Goal: Find specific page/section: Find specific page/section

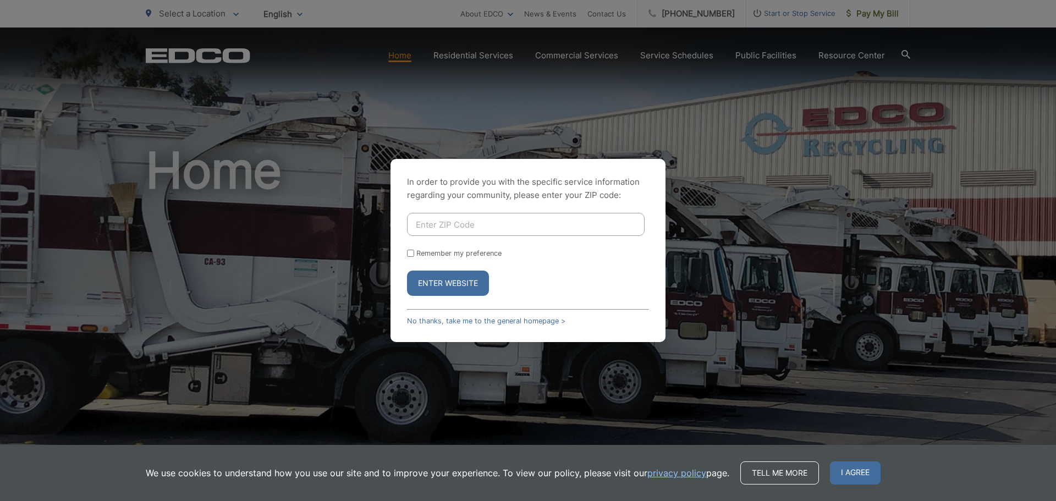
click at [447, 224] on input "Enter ZIP Code" at bounding box center [526, 224] width 238 height 23
type input "90713"
click at [409, 254] on input "Remember my preference" at bounding box center [410, 253] width 7 height 7
checkbox input "true"
click at [449, 287] on button "Enter Website" at bounding box center [448, 283] width 82 height 25
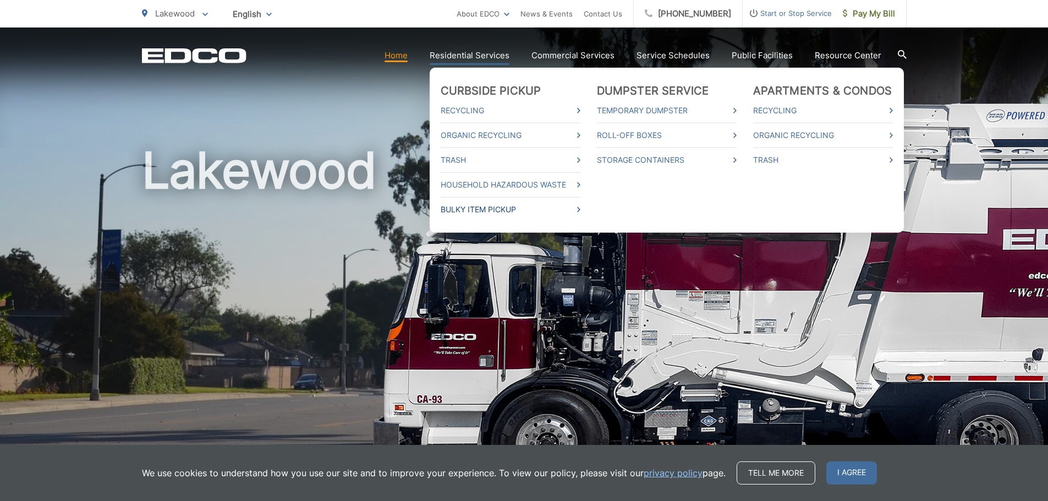
click at [480, 212] on link "Bulky Item Pickup" at bounding box center [511, 209] width 140 height 13
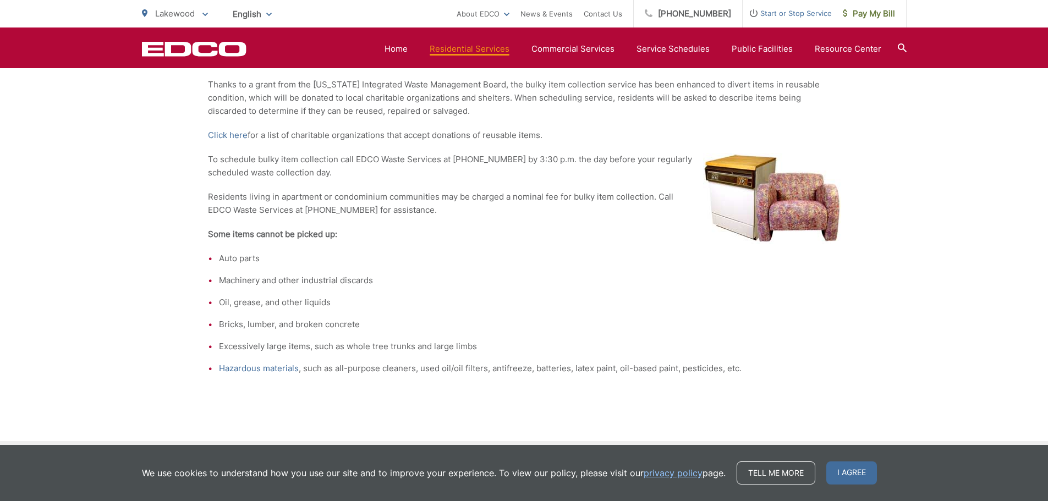
scroll to position [307, 0]
